Goal: Entertainment & Leisure: Consume media (video, audio)

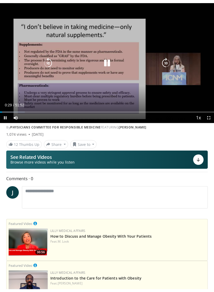
scroll to position [6, 0]
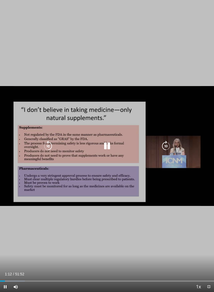
click at [4, 286] on span "Video Player" at bounding box center [5, 287] width 10 height 10
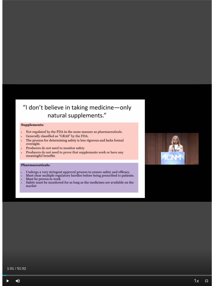
scroll to position [0, 0]
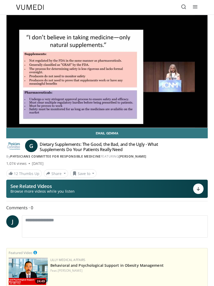
click at [196, 7] on icon at bounding box center [194, 6] width 5 height 5
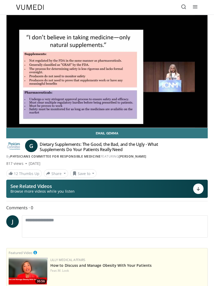
click at [192, 12] on link at bounding box center [195, 7] width 10 height 10
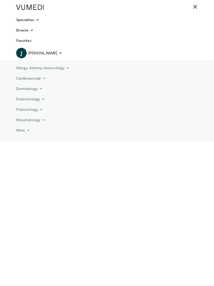
click at [195, 9] on icon at bounding box center [194, 6] width 5 height 5
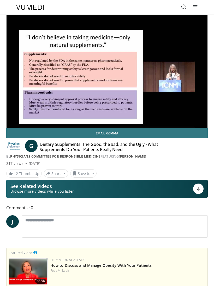
click at [199, 7] on link at bounding box center [195, 7] width 10 height 10
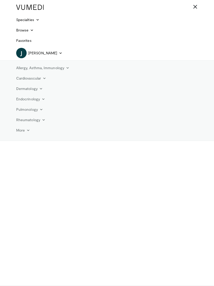
click at [195, 7] on icon at bounding box center [194, 6] width 5 height 5
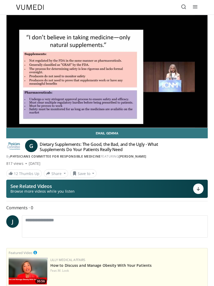
click at [116, 283] on div "Lilly Medical Affairs How to Discuss and Manage Obesity With Your Patients Feat…" at bounding box center [127, 271] width 155 height 27
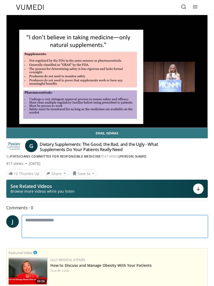
click at [138, 227] on textarea at bounding box center [114, 227] width 185 height 22
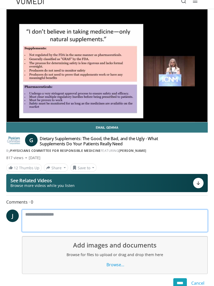
scroll to position [6, 0]
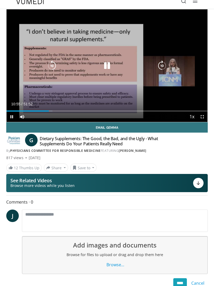
click at [110, 63] on icon "Video Player" at bounding box center [107, 66] width 10 height 10
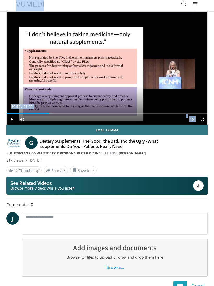
scroll to position [2, 0]
